Goal: Task Accomplishment & Management: Use online tool/utility

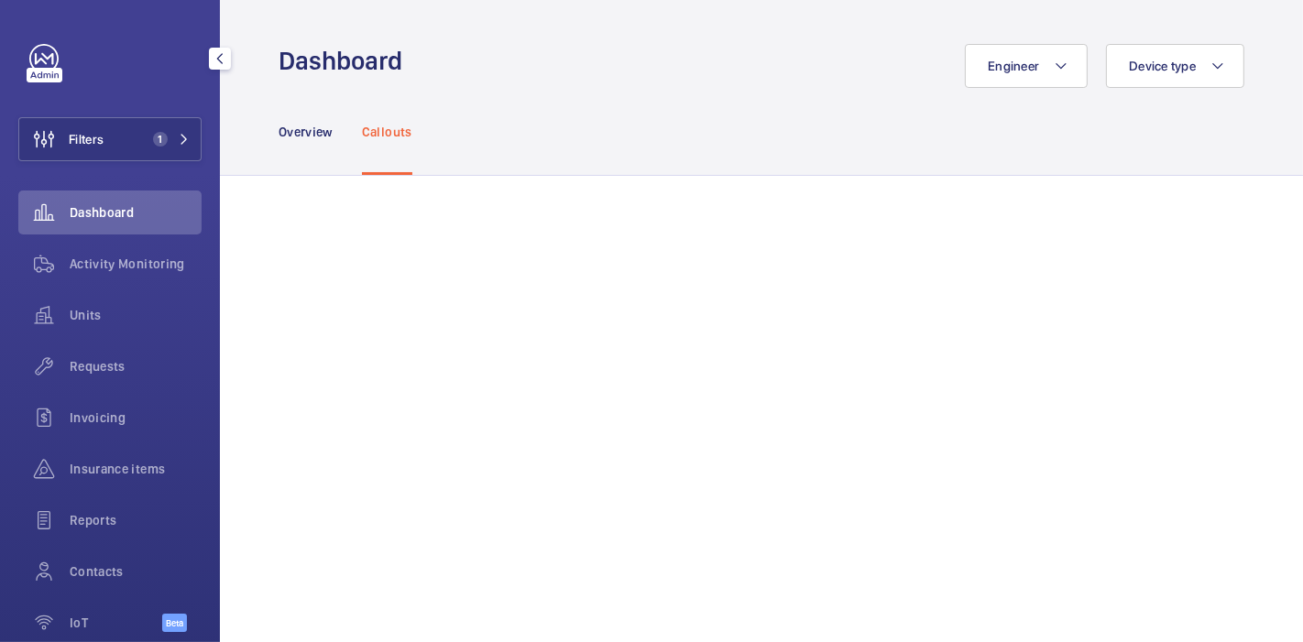
click at [114, 126] on button "Filters 1" at bounding box center [109, 139] width 183 height 44
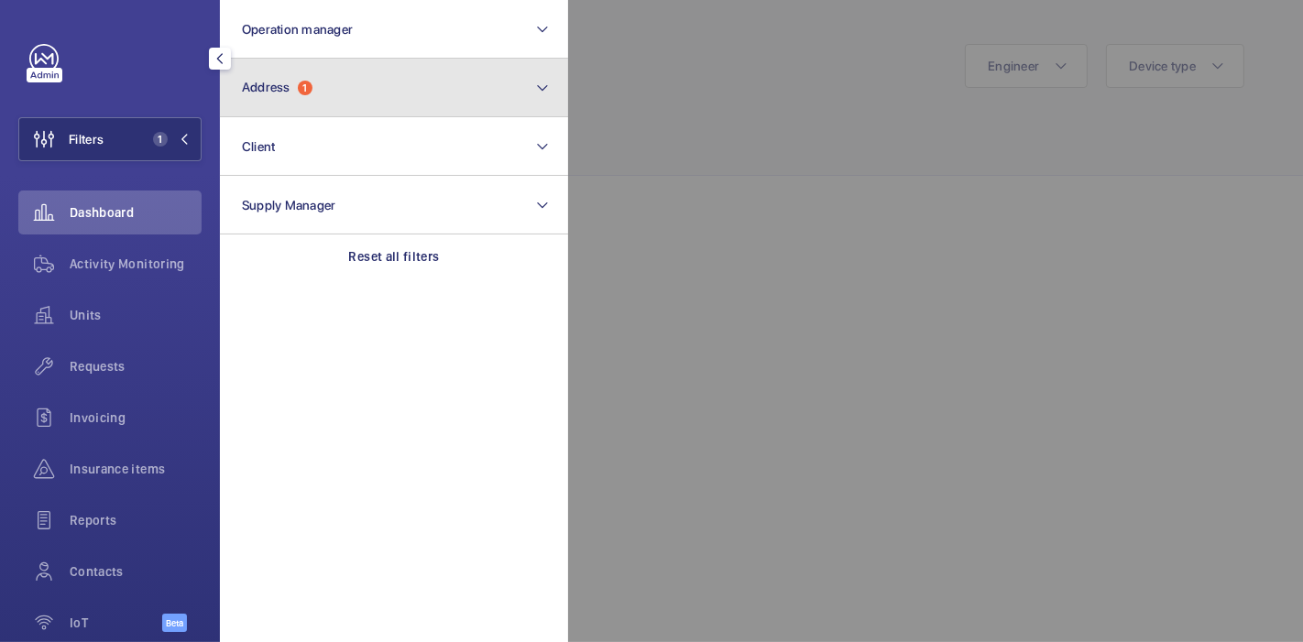
click at [312, 69] on button "Address 1" at bounding box center [394, 88] width 348 height 59
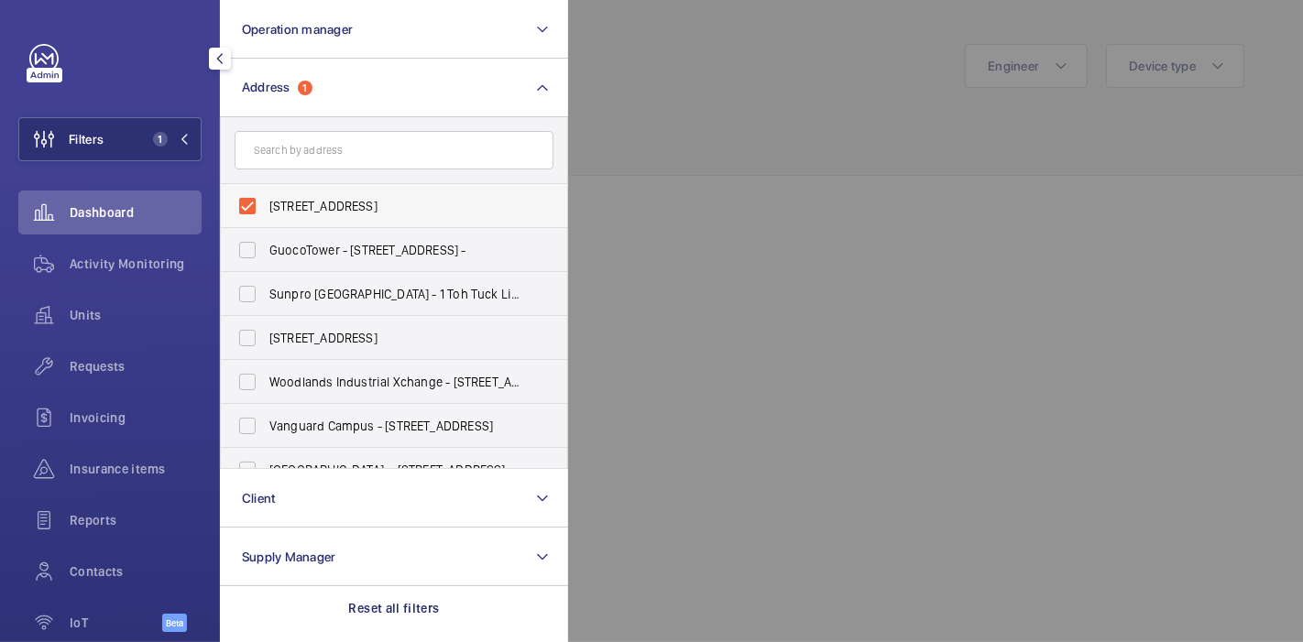
click at [248, 205] on label "[STREET_ADDRESS]" at bounding box center [380, 206] width 319 height 44
click at [248, 205] on input "[STREET_ADDRESS]" at bounding box center [247, 206] width 37 height 37
checkbox input "false"
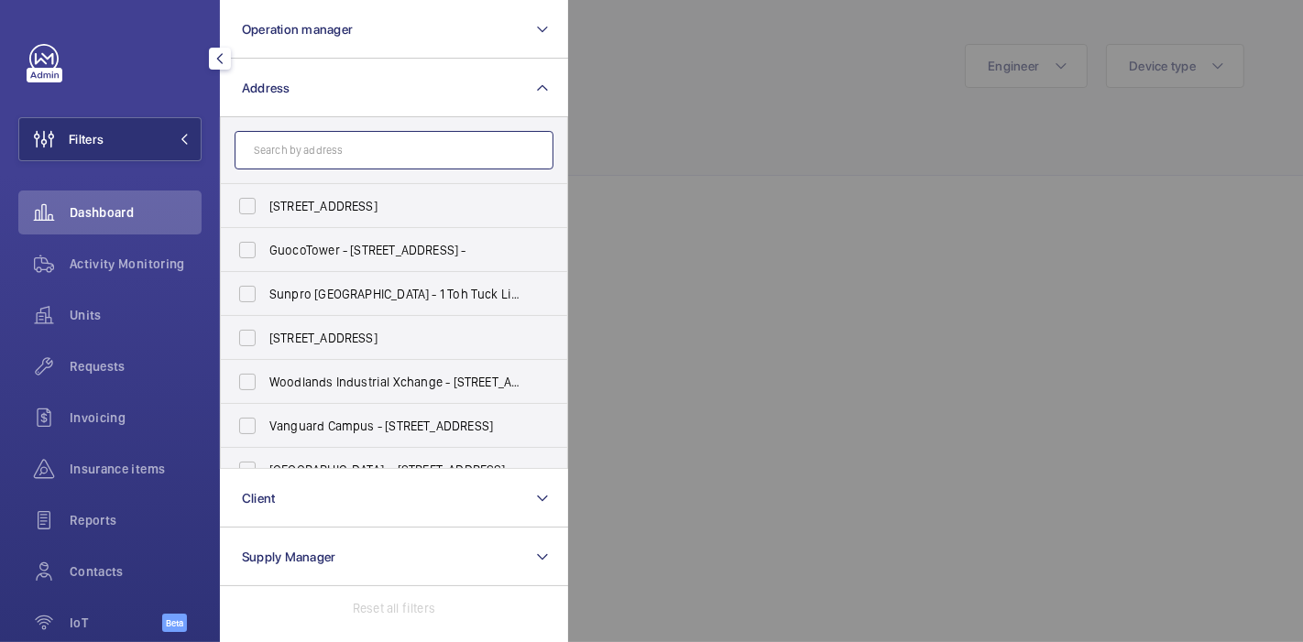
click at [318, 162] on input "text" at bounding box center [394, 150] width 319 height 38
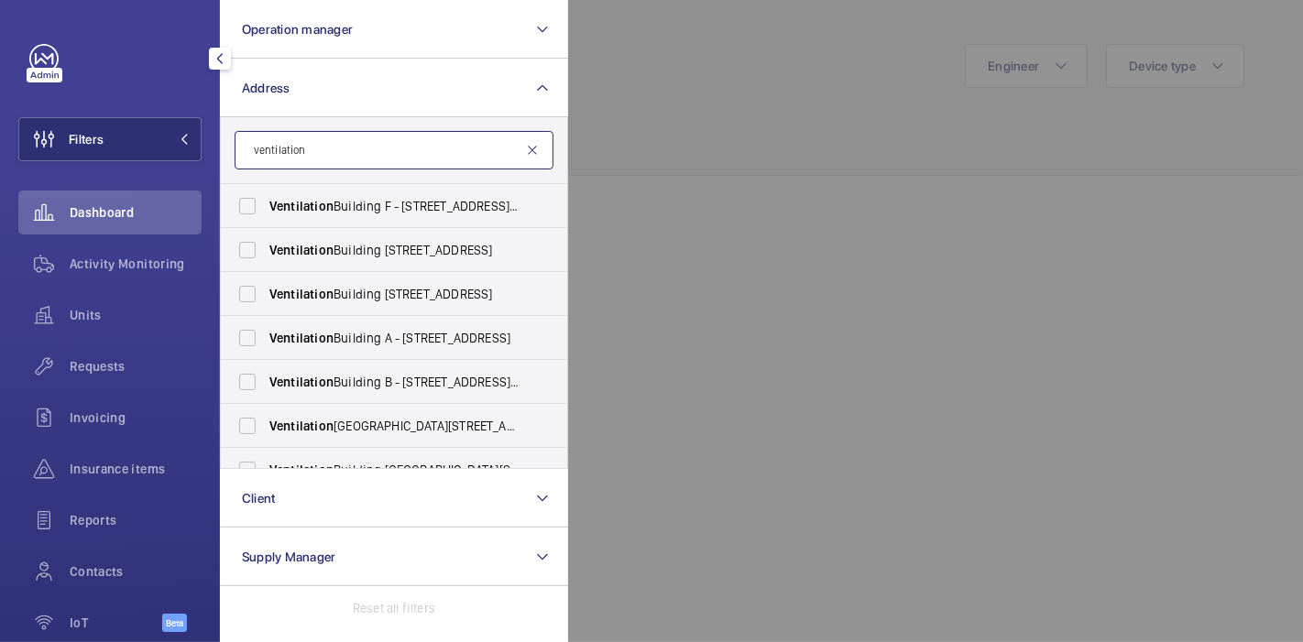
type input "ventilation"
click at [531, 152] on mat-icon at bounding box center [532, 150] width 15 height 15
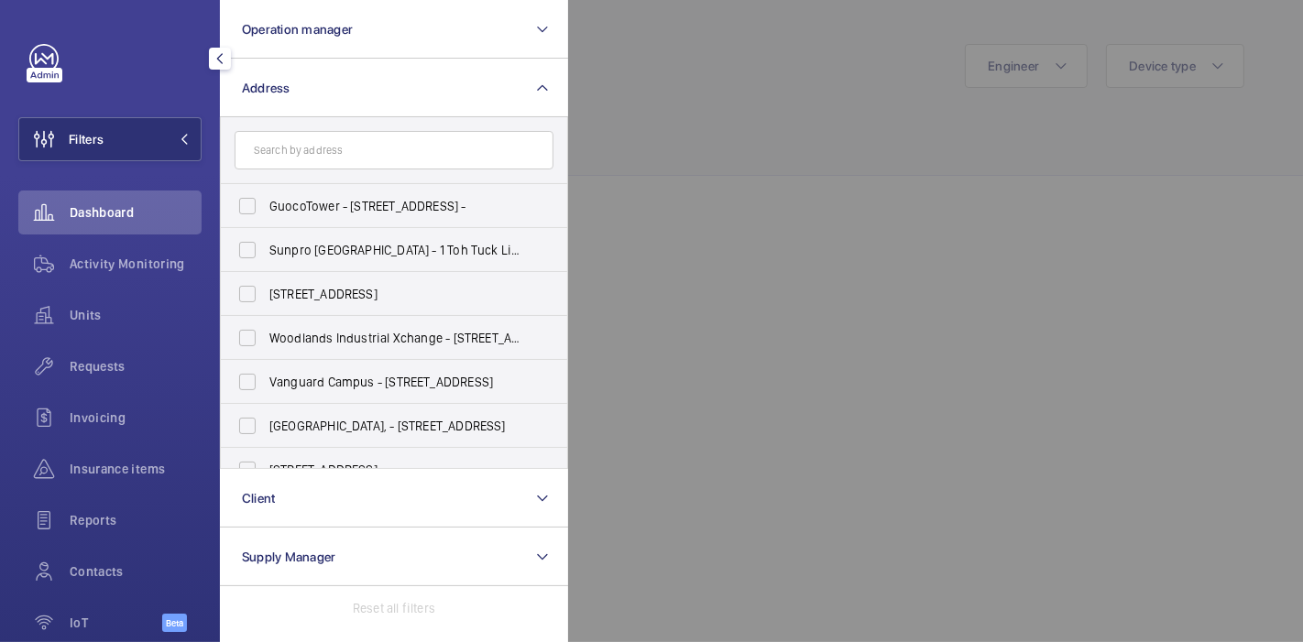
click at [694, 159] on div at bounding box center [1219, 321] width 1303 height 642
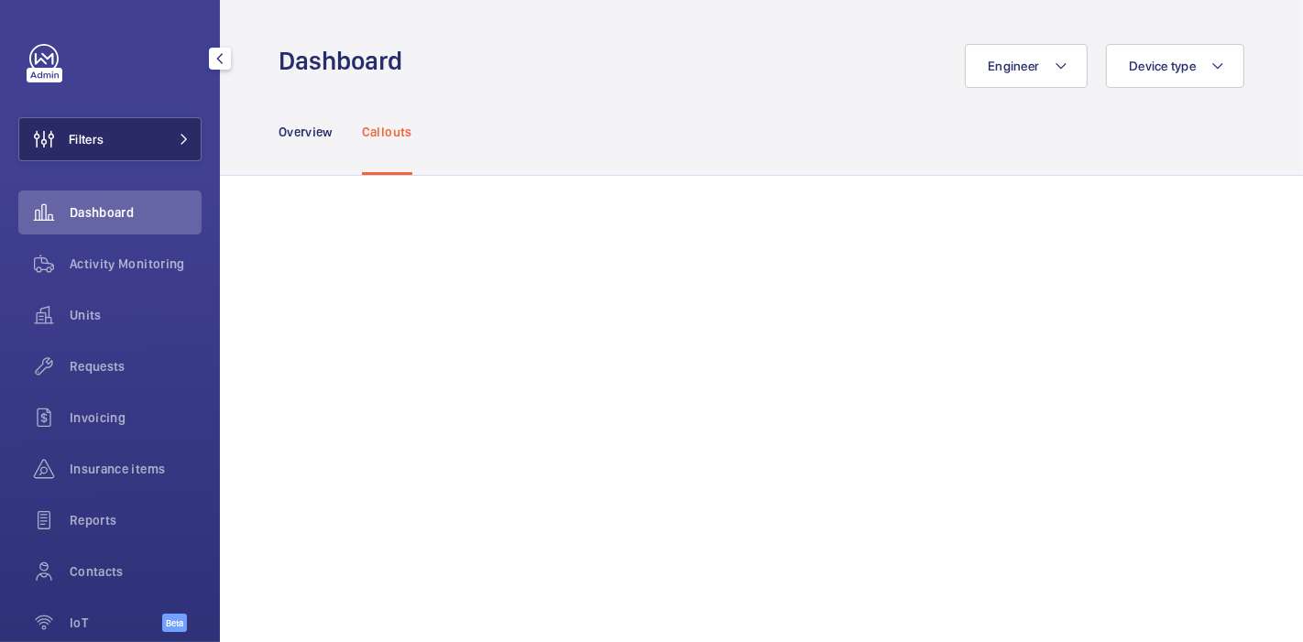
click at [87, 142] on span "Filters" at bounding box center [86, 139] width 35 height 18
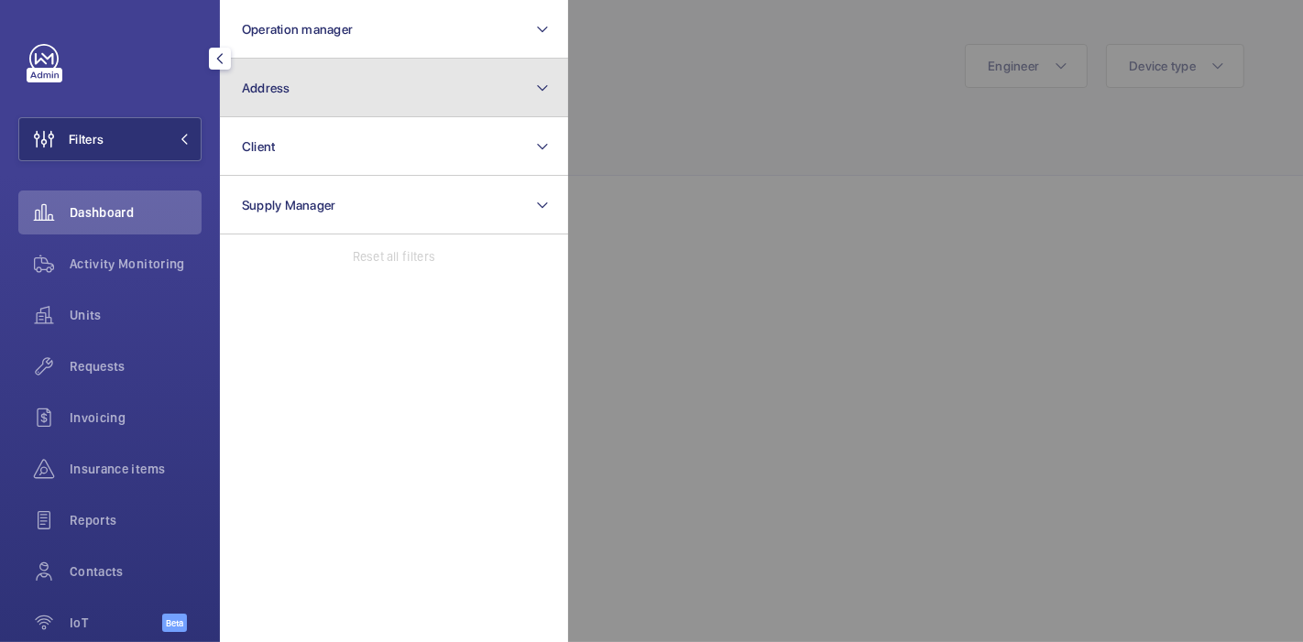
click at [325, 94] on button "Address" at bounding box center [394, 88] width 348 height 59
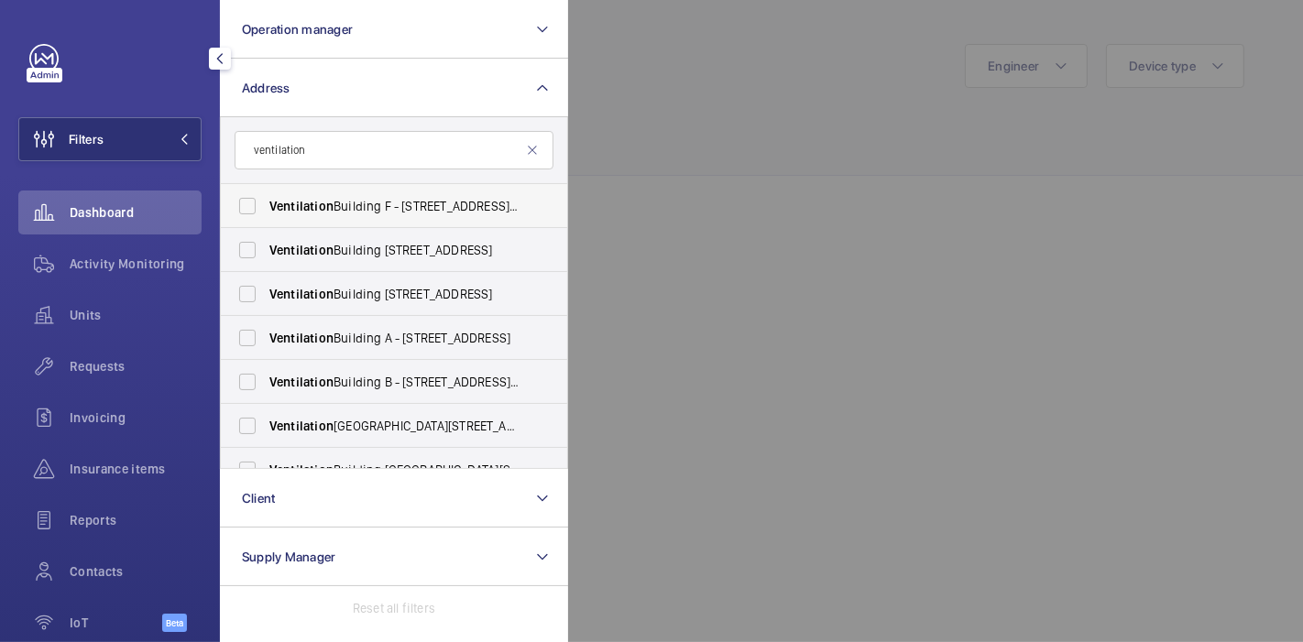
type input "ventilation"
click at [238, 200] on label "Ventilation Building F - [STREET_ADDRESS][PERSON_NAME]" at bounding box center [380, 206] width 319 height 44
click at [238, 200] on input "Ventilation Building F - [STREET_ADDRESS][PERSON_NAME]" at bounding box center [247, 206] width 37 height 37
checkbox input "true"
click at [247, 269] on label "[GEOGRAPHIC_DATA] [STREET_ADDRESS]" at bounding box center [380, 250] width 319 height 44
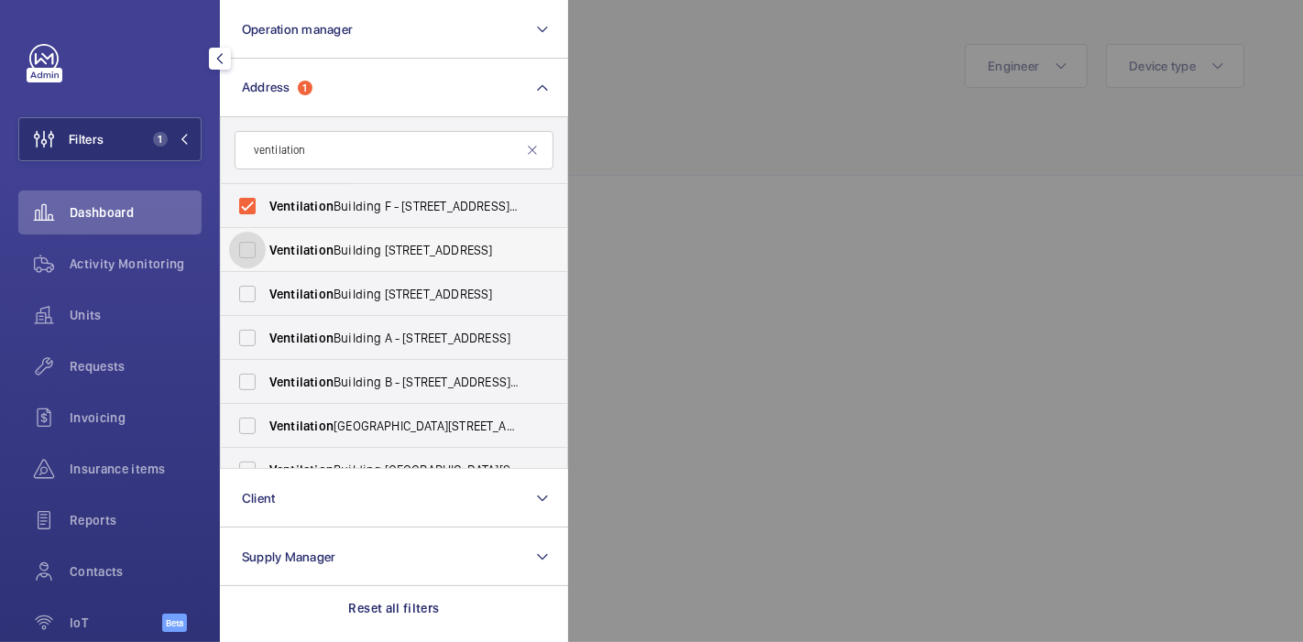
click at [247, 268] on input "[GEOGRAPHIC_DATA] [STREET_ADDRESS]" at bounding box center [247, 250] width 37 height 37
checkbox input "true"
click at [247, 292] on label "[GEOGRAPHIC_DATA] [STREET_ADDRESS]" at bounding box center [380, 294] width 319 height 44
click at [247, 292] on input "[GEOGRAPHIC_DATA] [STREET_ADDRESS]" at bounding box center [247, 294] width 37 height 37
checkbox input "true"
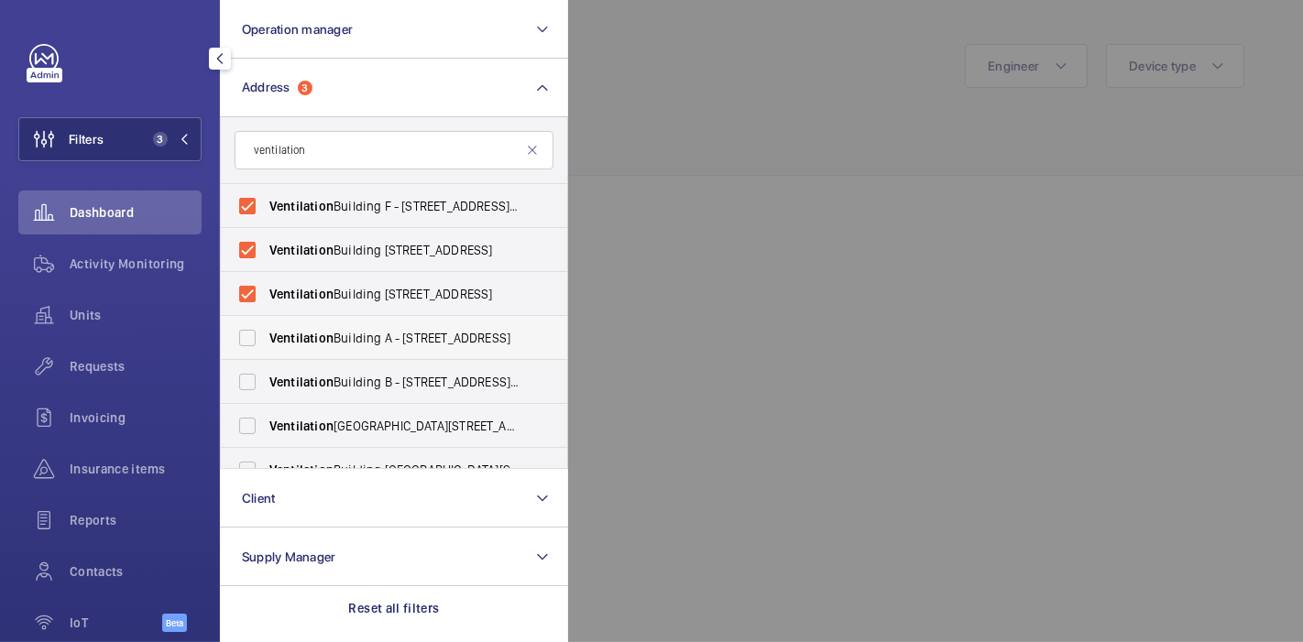
click at [249, 327] on label "[GEOGRAPHIC_DATA] A - [STREET_ADDRESS]" at bounding box center [380, 338] width 319 height 44
click at [249, 327] on input "[GEOGRAPHIC_DATA] A - [STREET_ADDRESS]" at bounding box center [247, 338] width 37 height 37
checkbox input "true"
click at [250, 374] on label "Ventilation Building B - [STREET_ADDRESS][PERSON_NAME]" at bounding box center [380, 382] width 319 height 44
click at [250, 374] on input "Ventilation Building B - [STREET_ADDRESS][PERSON_NAME]" at bounding box center [247, 382] width 37 height 37
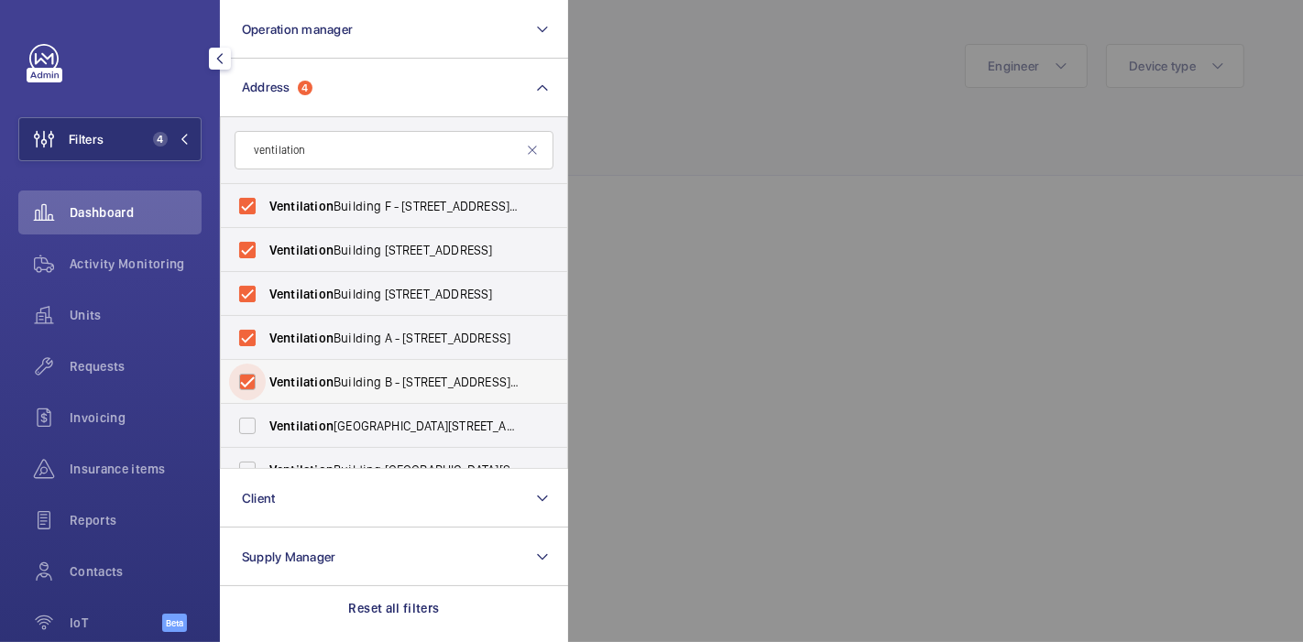
checkbox input "true"
click at [246, 427] on label "[GEOGRAPHIC_DATA][STREET_ADDRESS]" at bounding box center [380, 426] width 319 height 44
click at [246, 427] on input "[GEOGRAPHIC_DATA][STREET_ADDRESS]" at bounding box center [247, 426] width 37 height 37
checkbox input "true"
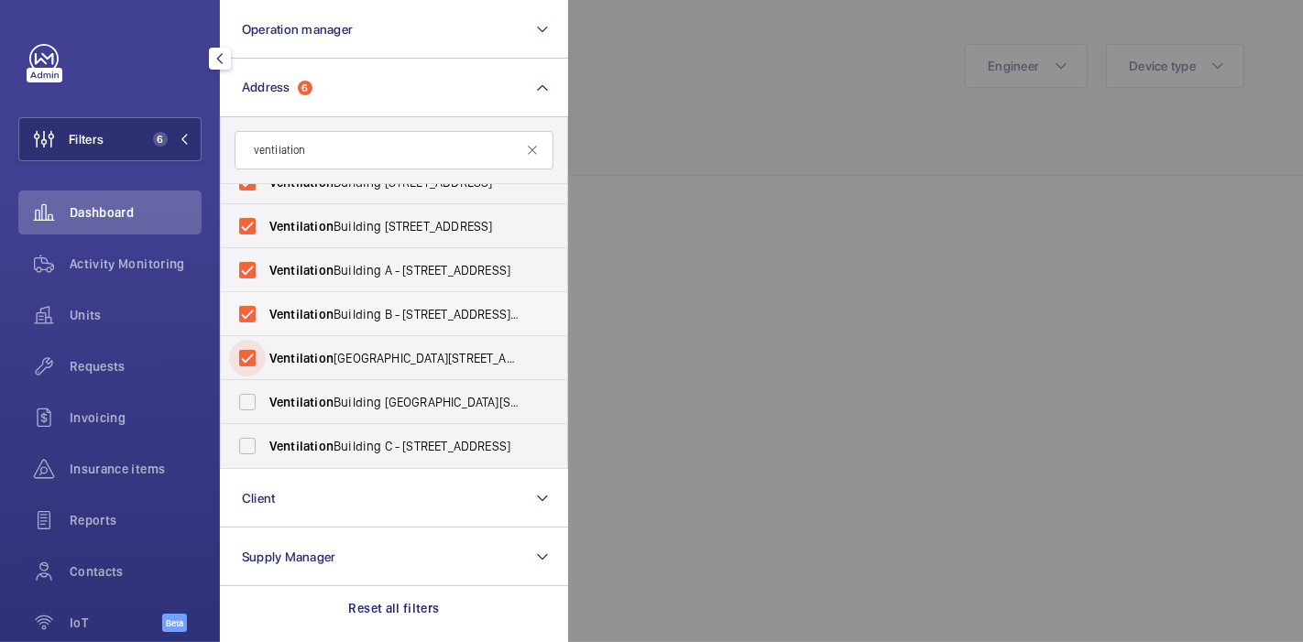
scroll to position [68, 0]
click at [244, 408] on label "[GEOGRAPHIC_DATA] [GEOGRAPHIC_DATA][STREET_ADDRESS]" at bounding box center [380, 402] width 319 height 44
click at [244, 408] on input "[GEOGRAPHIC_DATA] [GEOGRAPHIC_DATA][STREET_ADDRESS]" at bounding box center [247, 402] width 37 height 37
checkbox input "true"
click at [244, 453] on label "[GEOGRAPHIC_DATA] C - [STREET_ADDRESS]" at bounding box center [380, 446] width 319 height 44
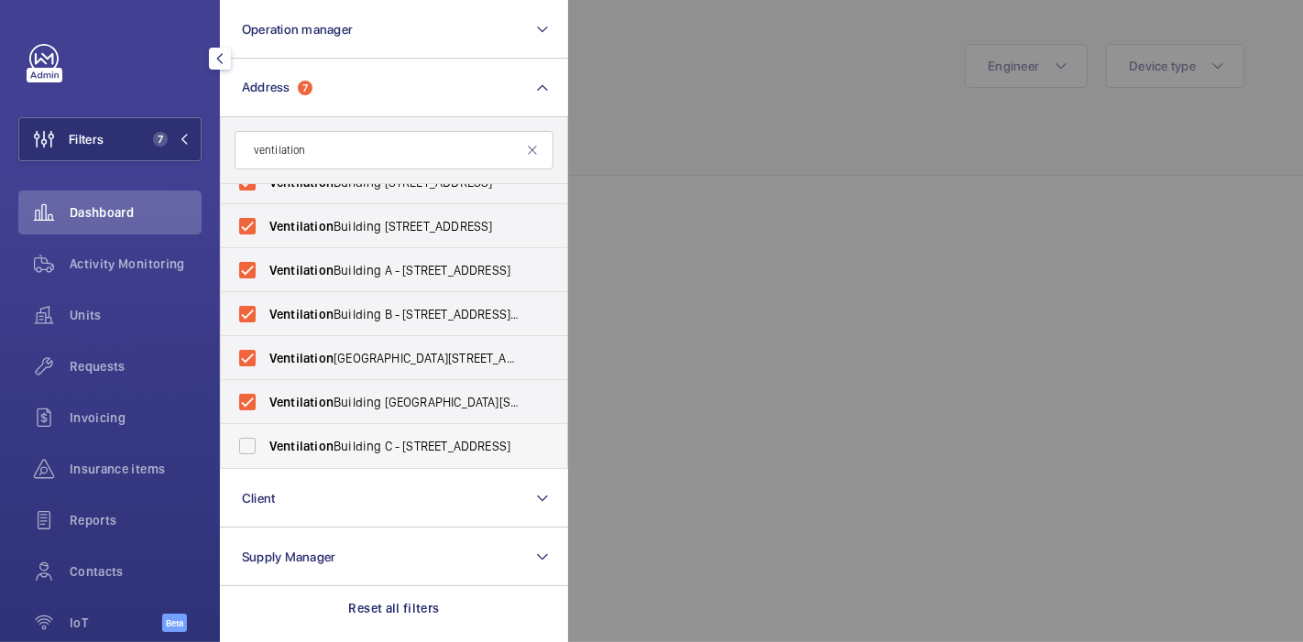
click at [244, 453] on input "[GEOGRAPHIC_DATA] C - [STREET_ADDRESS]" at bounding box center [247, 446] width 37 height 37
checkbox input "true"
click at [679, 283] on div at bounding box center [1219, 321] width 1303 height 642
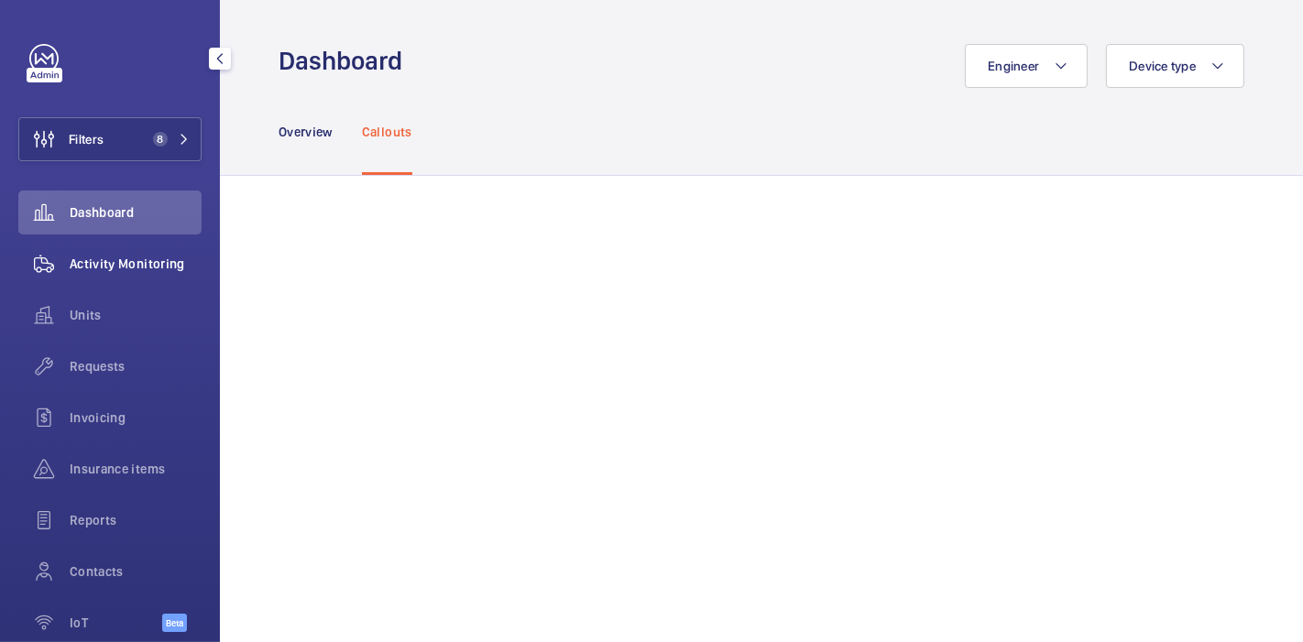
click at [134, 255] on span "Activity Monitoring" at bounding box center [136, 264] width 132 height 18
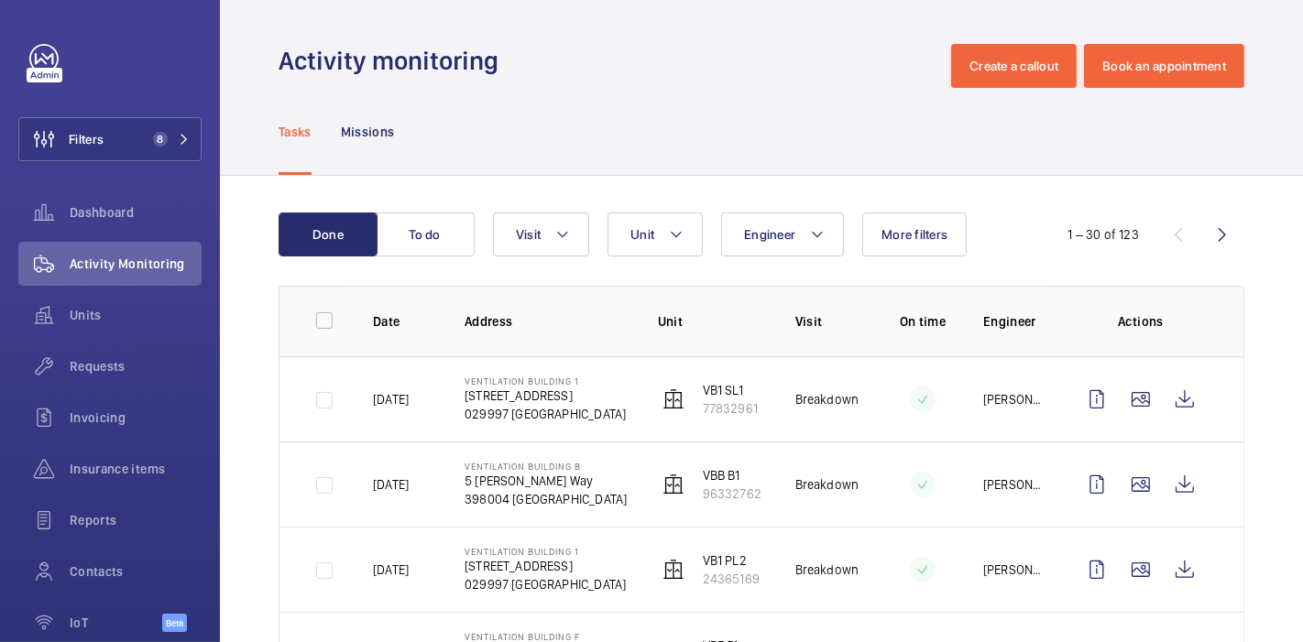
scroll to position [199, 0]
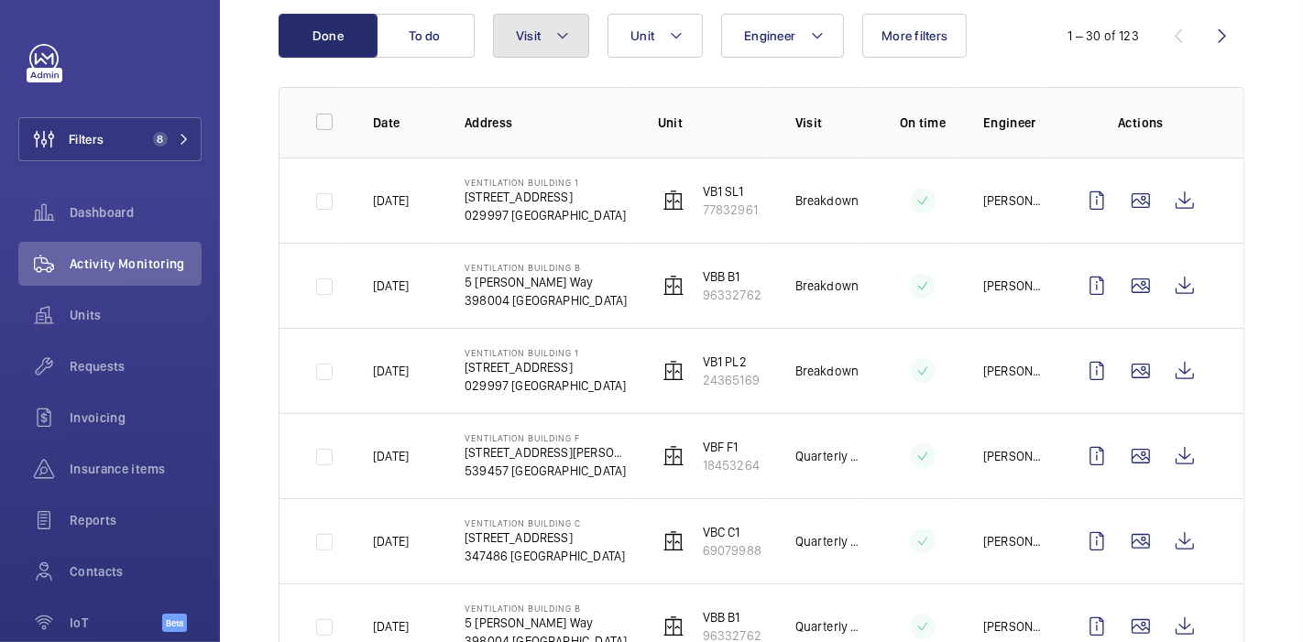
click at [557, 33] on mat-icon at bounding box center [562, 36] width 15 height 22
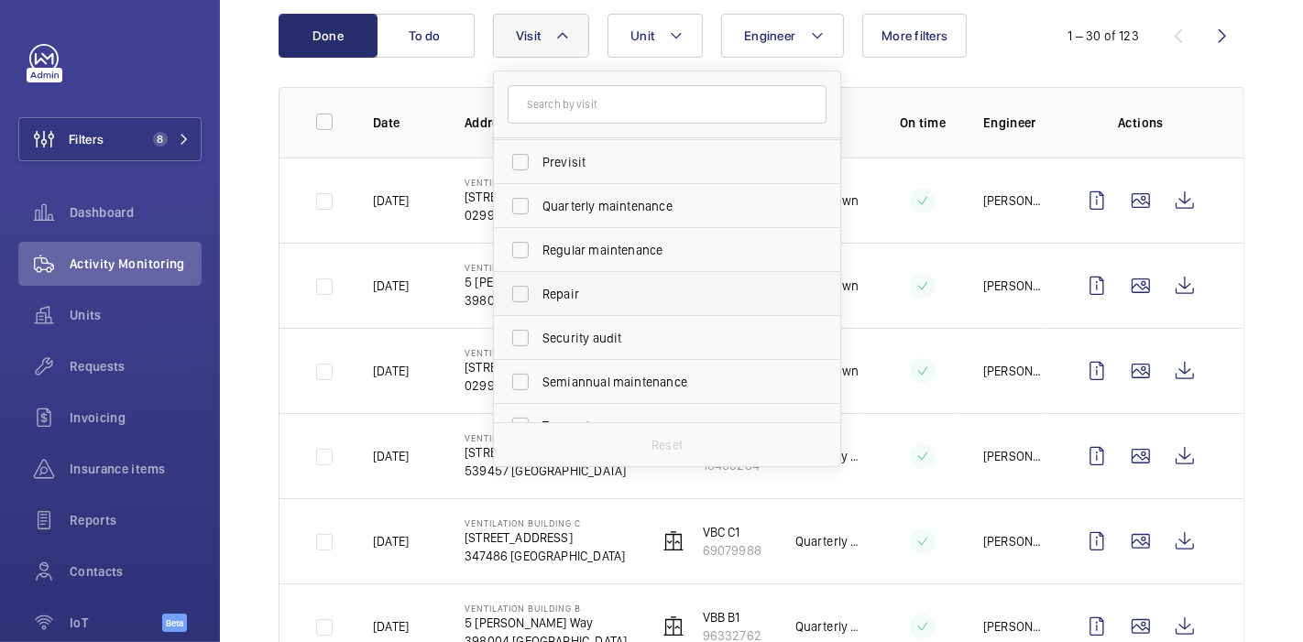
scroll to position [287, 0]
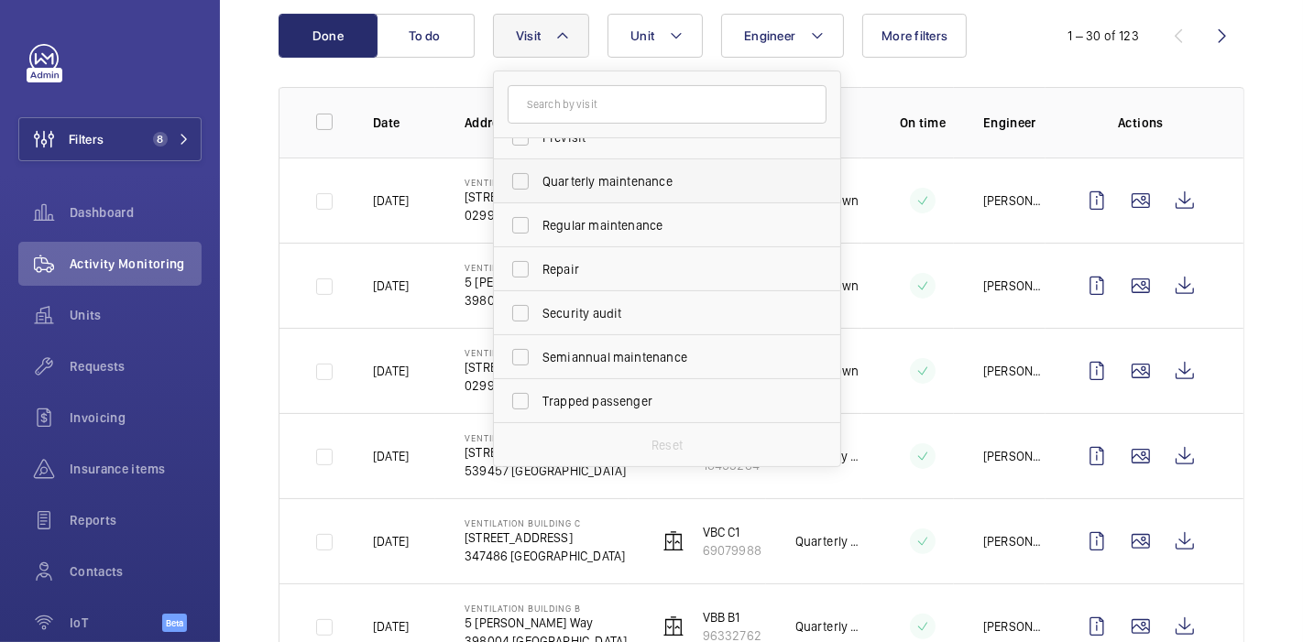
click at [518, 181] on label "Quarterly maintenance" at bounding box center [653, 181] width 319 height 44
click at [518, 181] on input "Quarterly maintenance" at bounding box center [520, 181] width 37 height 37
checkbox input "true"
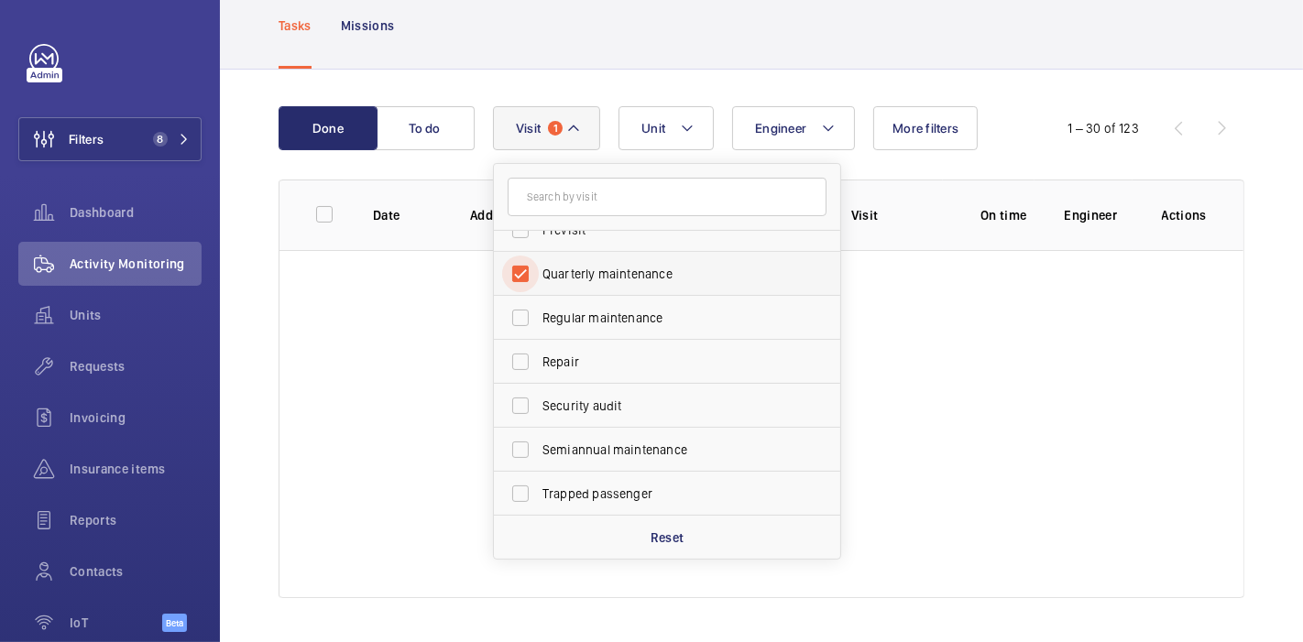
scroll to position [105, 0]
click at [252, 255] on div "Done To do Engineer Unit Visit 1 Annual maintenance Breakdown Client appointmen…" at bounding box center [761, 357] width 1083 height 573
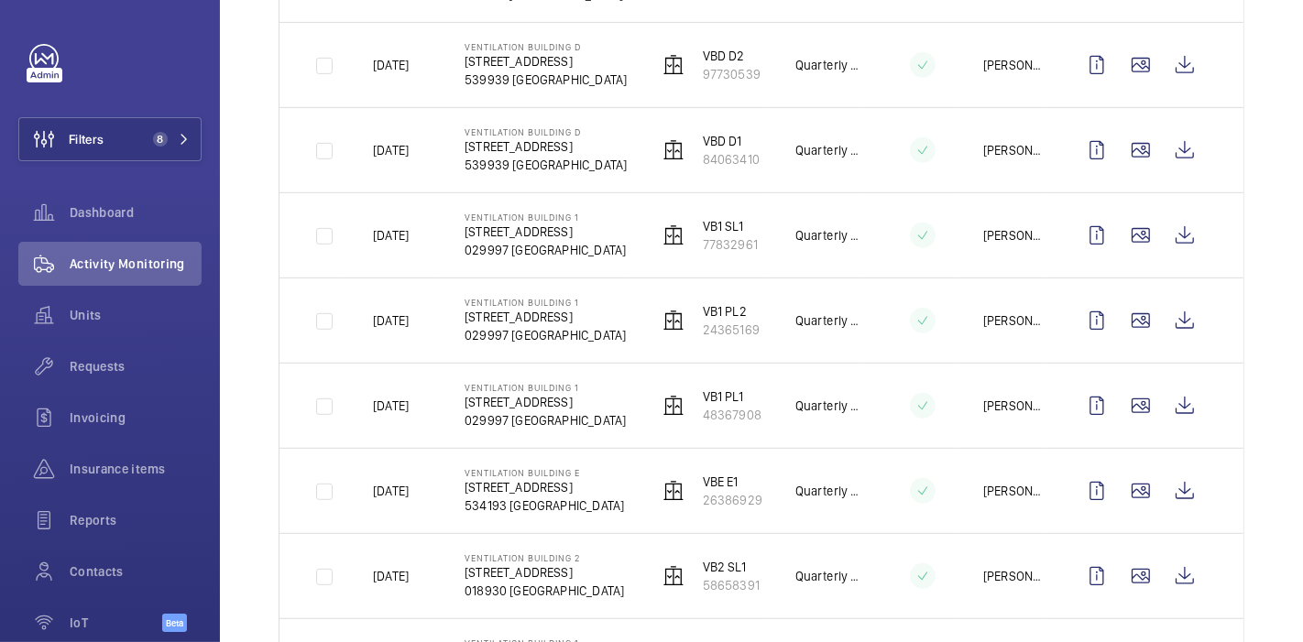
scroll to position [674, 0]
